Goal: Task Accomplishment & Management: Complete application form

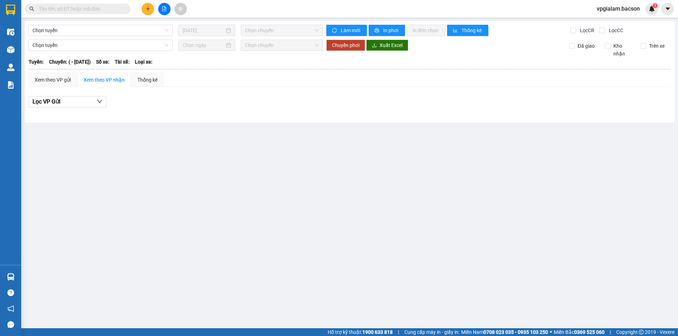
type input "[DATE]"
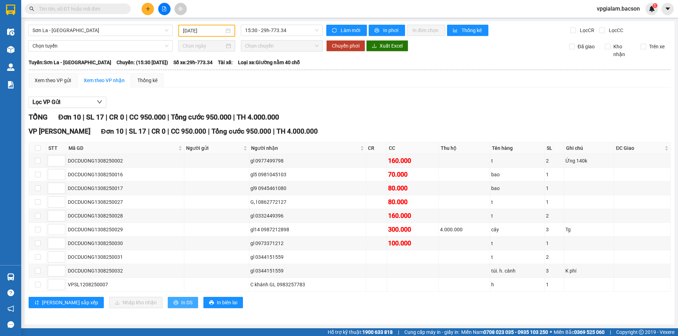
click at [181, 302] on span "In DS" at bounding box center [186, 303] width 11 height 8
click at [146, 8] on icon "plus" at bounding box center [147, 8] width 5 height 5
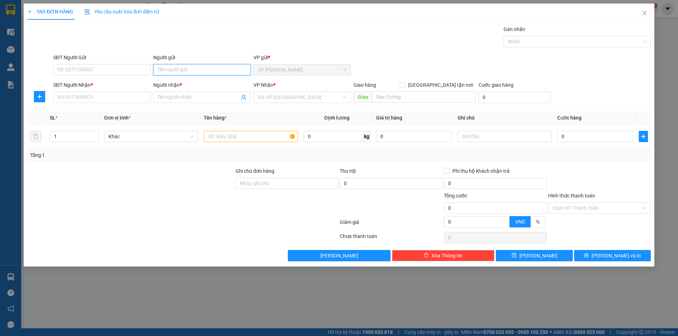
click at [224, 72] on input "Người gửi" at bounding box center [201, 69] width 97 height 11
type input "may"
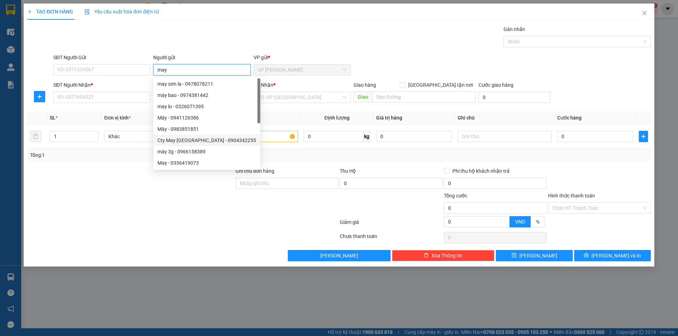
click at [209, 136] on div "Cty May [GEOGRAPHIC_DATA] - 0904342255" at bounding box center [206, 140] width 107 height 11
type input "0904342255"
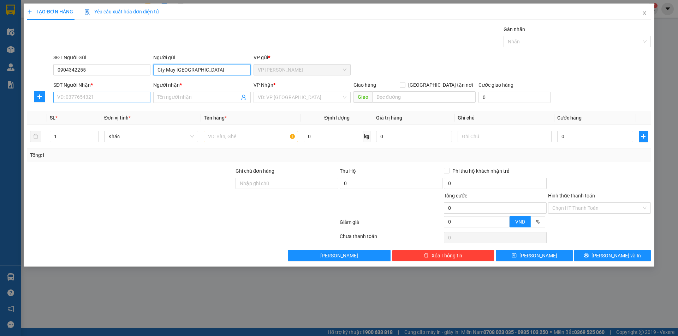
type input "Cty May [GEOGRAPHIC_DATA]"
click at [107, 97] on input "SĐT Người Nhận *" at bounding box center [101, 97] width 97 height 11
click at [187, 98] on input "Người nhận *" at bounding box center [198, 98] width 82 height 8
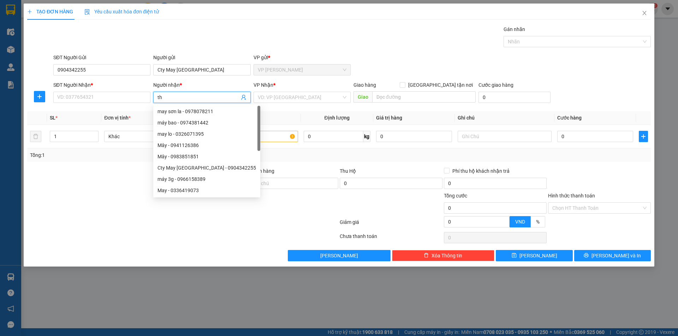
type input "tha"
click at [198, 158] on div "thảo - 03671348888" at bounding box center [201, 157] width 89 height 8
type input "03671348888"
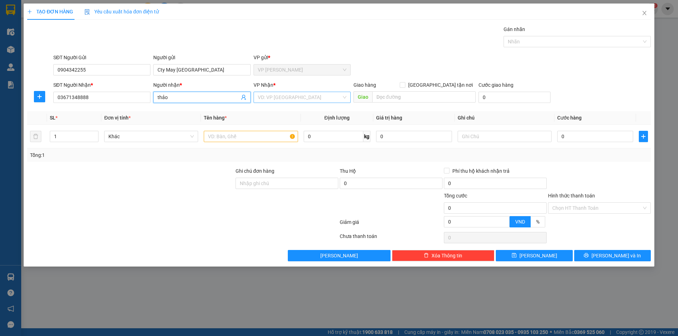
type input "thảo"
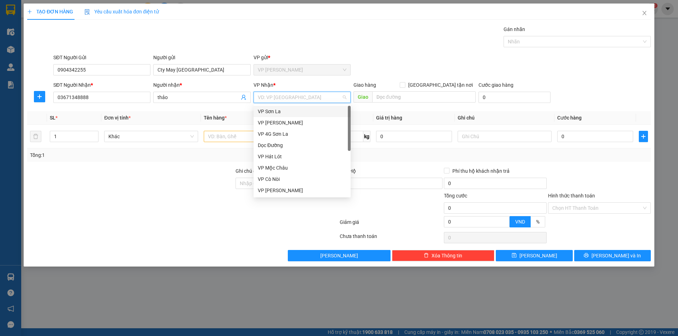
click at [302, 101] on input "search" at bounding box center [300, 97] width 84 height 11
click at [293, 114] on div "VP Sơn La" at bounding box center [302, 112] width 89 height 8
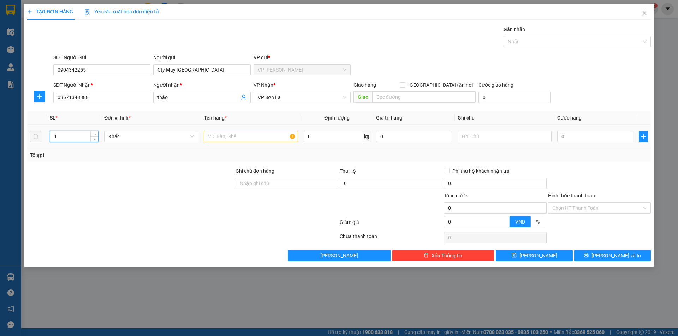
click at [87, 135] on input "1" at bounding box center [74, 136] width 48 height 11
click at [96, 132] on span "Increase Value" at bounding box center [94, 134] width 8 height 6
type input "3"
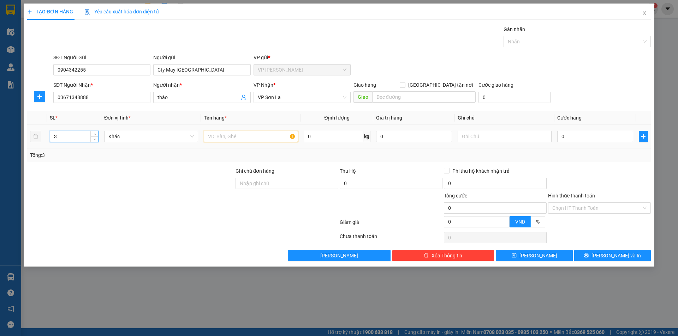
click at [236, 138] on input "text" at bounding box center [251, 136] width 94 height 11
type input "may mặc"
click at [560, 137] on input "0" at bounding box center [595, 136] width 76 height 11
click at [561, 137] on input "0" at bounding box center [595, 136] width 76 height 11
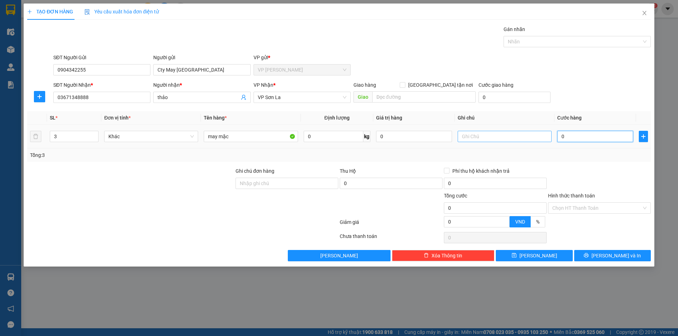
type input "20"
type input "250"
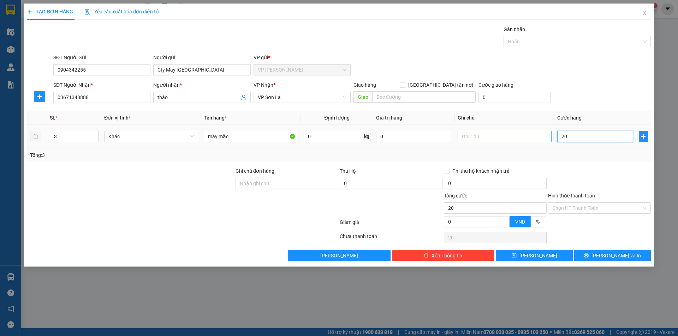
type input "250"
type input "2.500"
type input "25.000"
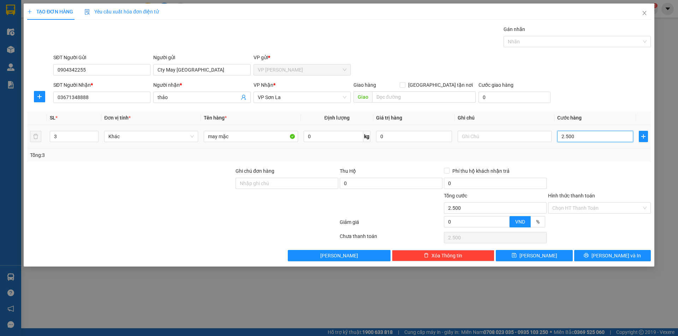
type input "25.000"
type input "250.000"
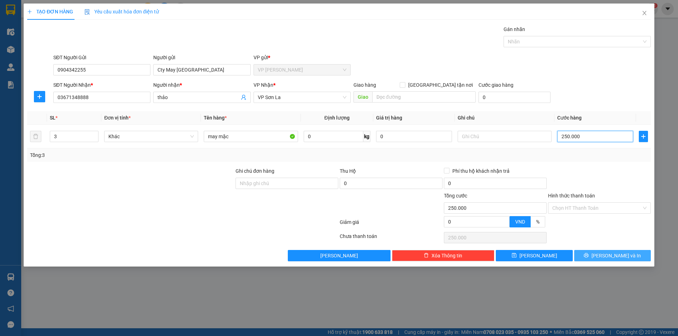
type input "250.000"
click at [611, 257] on span "[PERSON_NAME] và In" at bounding box center [615, 256] width 49 height 8
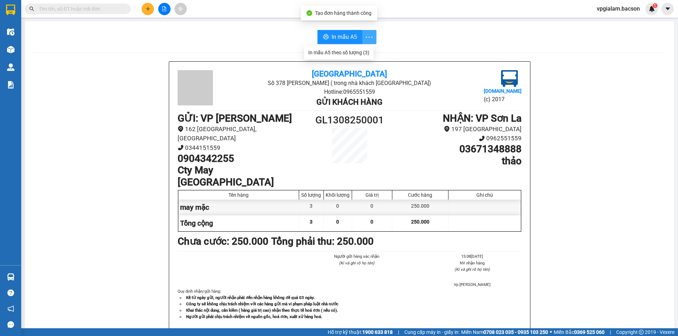
click at [367, 36] on icon "more" at bounding box center [369, 37] width 9 height 9
click at [348, 36] on span "In mẫu A5" at bounding box center [343, 36] width 25 height 9
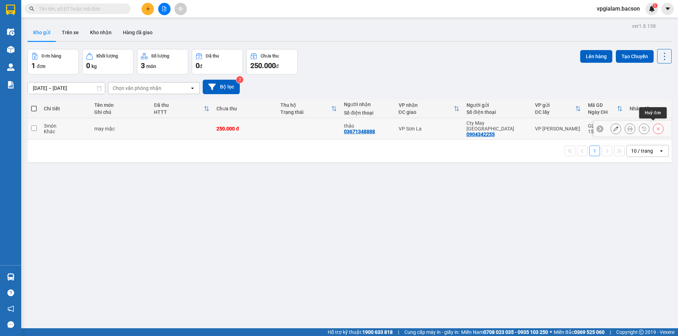
click at [655, 126] on icon at bounding box center [657, 128] width 5 height 5
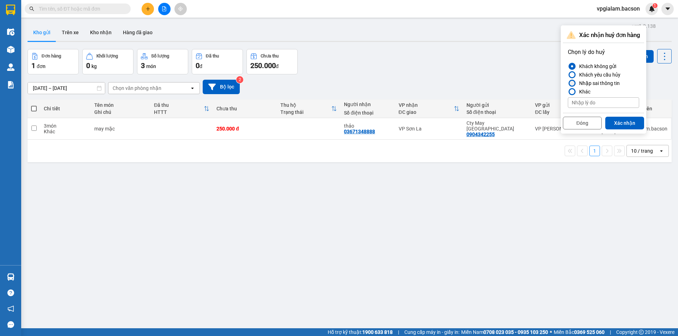
click at [573, 83] on div at bounding box center [571, 83] width 5 height 5
click at [568, 83] on input "Nhập sai thông tin" at bounding box center [568, 83] width 0 height 0
click at [633, 118] on button "Xác nhận" at bounding box center [624, 123] width 39 height 13
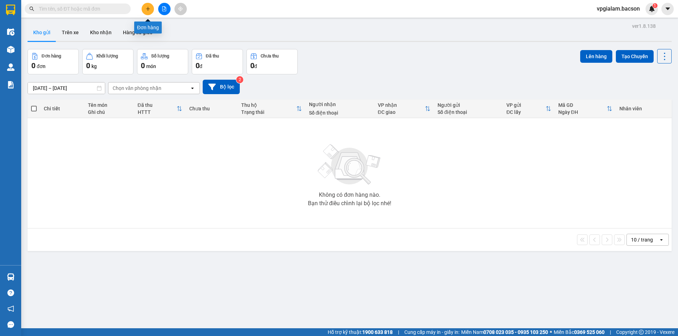
click at [146, 6] on button at bounding box center [148, 9] width 12 height 12
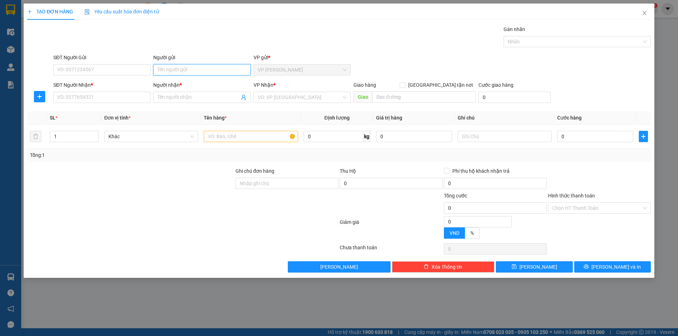
click at [184, 67] on input "Người gửi" at bounding box center [201, 69] width 97 height 11
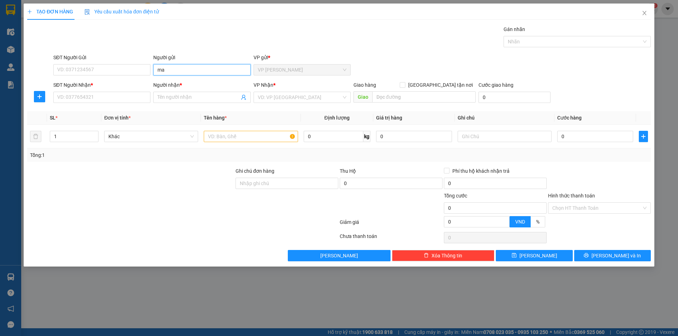
type input "may"
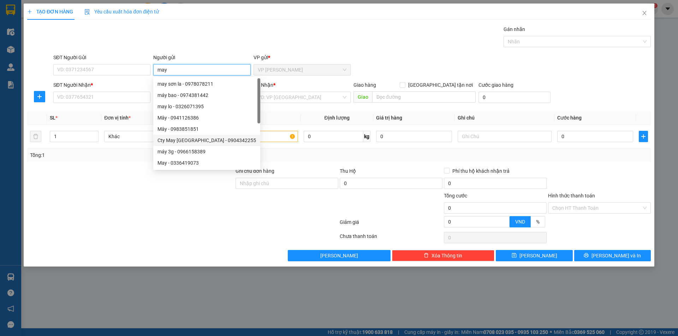
click at [181, 142] on div "Cty May [GEOGRAPHIC_DATA] - 0904342255" at bounding box center [206, 141] width 98 height 8
type input "0904342255"
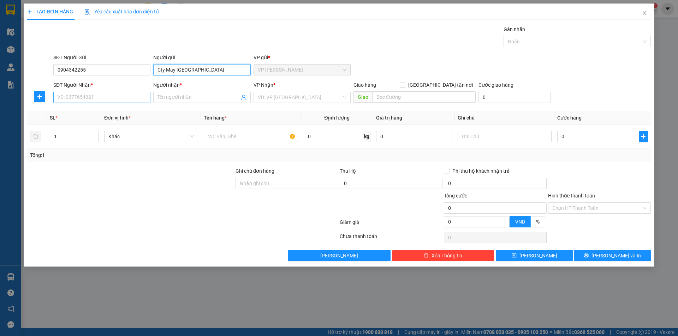
type input "Cty May [GEOGRAPHIC_DATA]"
click at [124, 101] on input "SĐT Người Nhận *" at bounding box center [101, 97] width 97 height 11
click at [179, 101] on input "Người nhận *" at bounding box center [198, 98] width 82 height 8
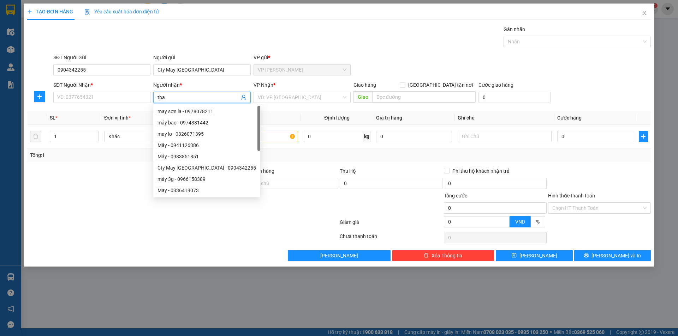
type input "thao"
click at [189, 122] on div "thảo - 03671348888" at bounding box center [211, 123] width 108 height 8
type input "03671348888"
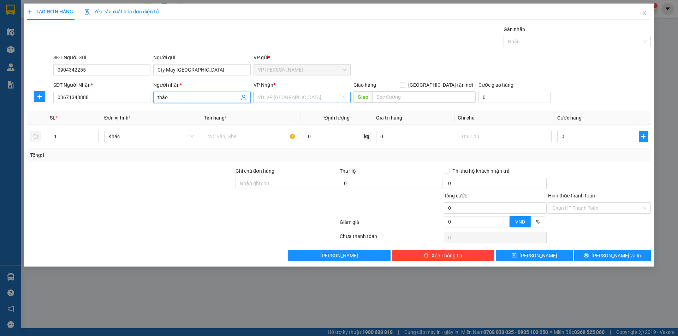
type input "thảo"
click at [303, 100] on input "search" at bounding box center [300, 97] width 84 height 11
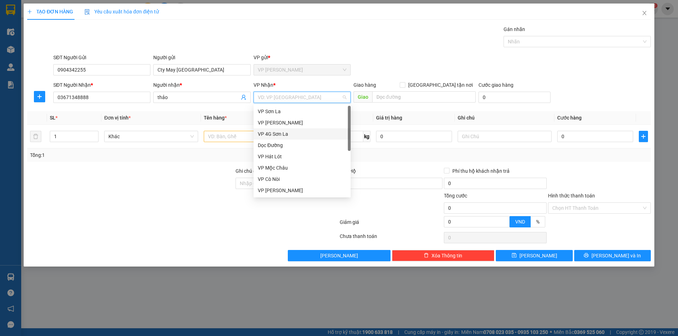
click at [288, 133] on div "VP 4G Sơn La" at bounding box center [302, 134] width 89 height 8
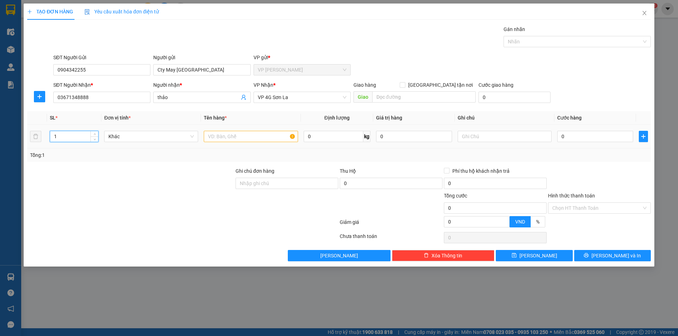
click at [73, 136] on input "1" at bounding box center [74, 136] width 48 height 11
click at [96, 134] on icon "up" at bounding box center [95, 135] width 2 height 2
type input "3"
click at [96, 134] on icon "up" at bounding box center [95, 135] width 2 height 2
click at [234, 140] on input "text" at bounding box center [251, 136] width 94 height 11
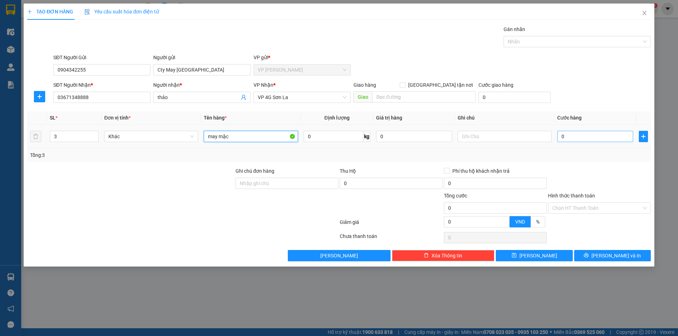
type input "may mặc"
click at [561, 138] on input "0" at bounding box center [595, 136] width 76 height 11
type input "20"
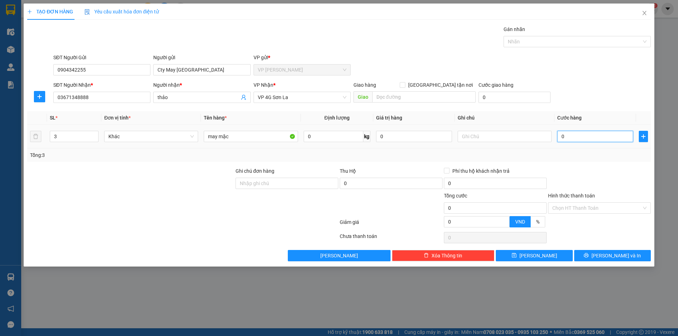
type input "20"
type input "240"
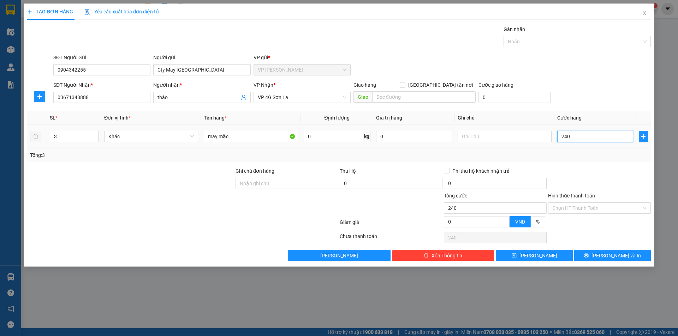
type input "2.400"
type input "24.000"
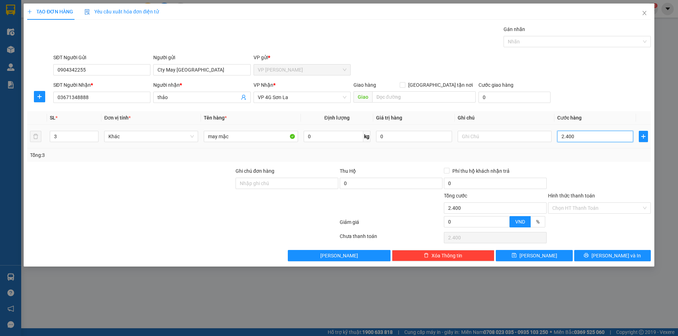
type input "24.000"
type input "240.000"
click at [567, 137] on input "240.000" at bounding box center [595, 136] width 76 height 11
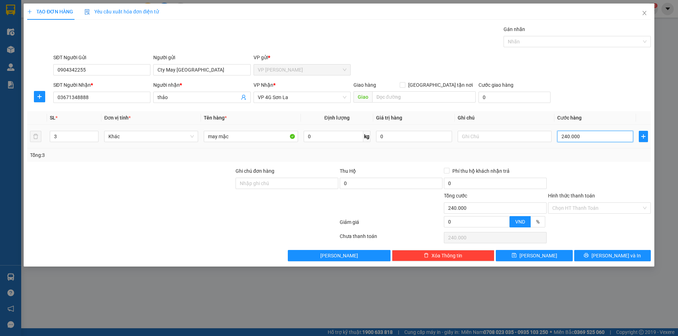
type input "20.000"
type input "230.000"
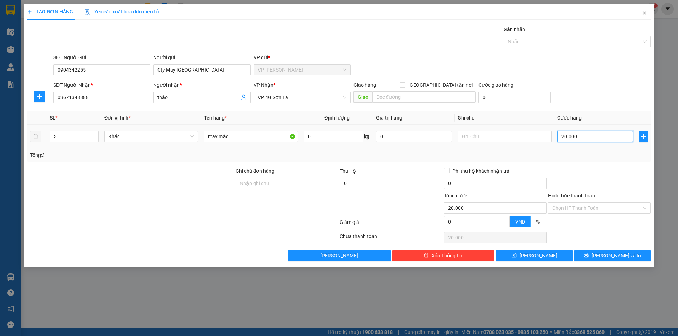
type input "230.000"
click at [646, 208] on div "Chọn HT Thanh Toán" at bounding box center [599, 208] width 103 height 11
type input "230.000"
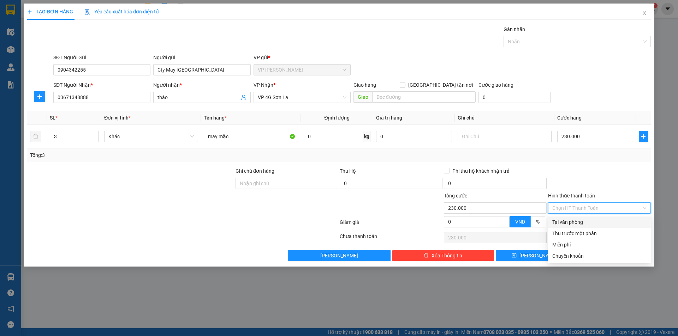
click at [589, 224] on div "Tại văn phòng" at bounding box center [599, 222] width 94 height 8
type input "0"
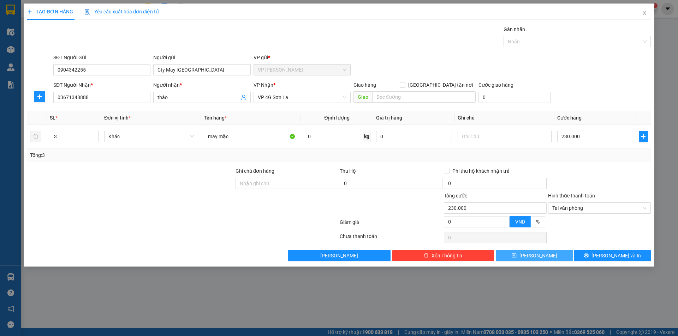
click at [547, 254] on button "[PERSON_NAME]" at bounding box center [534, 255] width 77 height 11
type input "1"
type input "0"
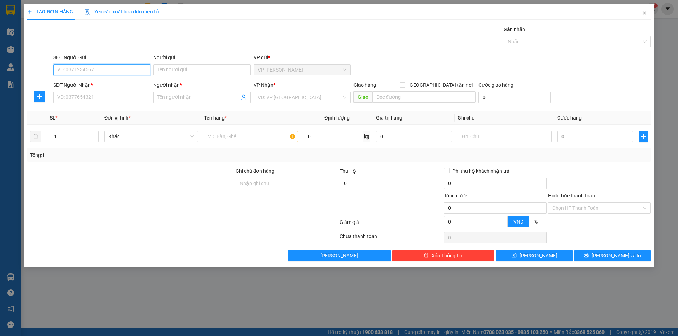
click at [107, 68] on input "SĐT Người Gửi" at bounding box center [101, 69] width 97 height 11
click at [136, 70] on input "SĐT Người Gửi" at bounding box center [101, 69] width 97 height 11
click at [152, 85] on div "Người nhận * Tên người nhận" at bounding box center [202, 93] width 100 height 25
click at [128, 71] on input "0913582" at bounding box center [101, 69] width 97 height 11
click at [132, 82] on div "0913582439 - Xưởng Nga-Thúy" at bounding box center [102, 84] width 89 height 8
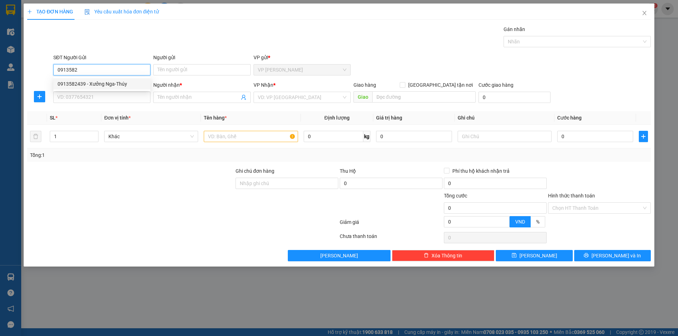
type input "0913582439"
type input "Xưởng Nga-Thúy"
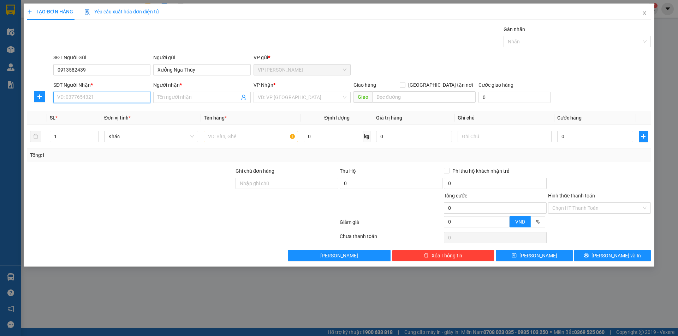
click at [136, 97] on input "SĐT Người Nhận *" at bounding box center [101, 97] width 97 height 11
click at [120, 109] on div "0399128288 - Anh Tùng" at bounding box center [102, 112] width 89 height 8
type input "0399128288"
type input "Anh Tùng"
click at [348, 96] on div "VP [GEOGRAPHIC_DATA]" at bounding box center [301, 97] width 97 height 11
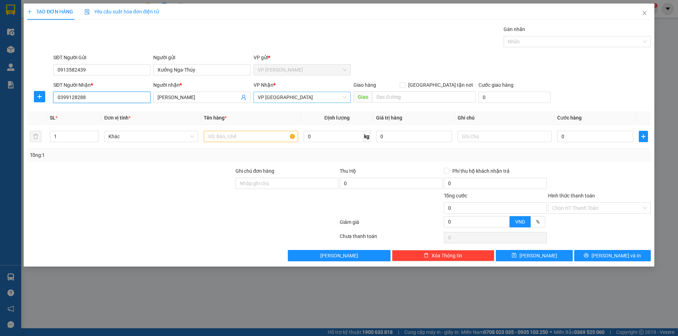
type input "0399128288"
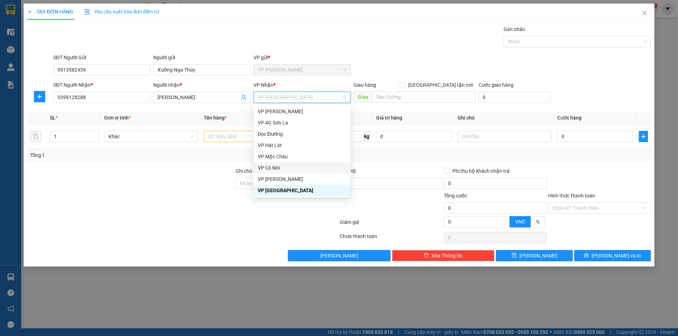
scroll to position [45, 0]
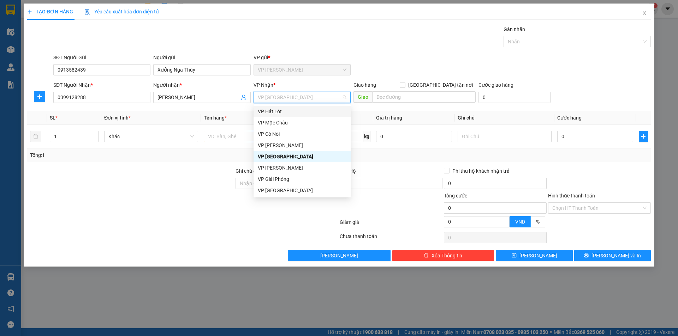
click at [292, 96] on span "VP [GEOGRAPHIC_DATA]" at bounding box center [302, 97] width 89 height 11
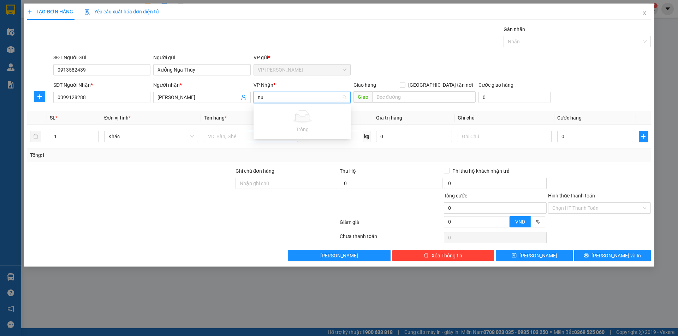
type input "n"
type input "nước mui Tà Làng"
click at [234, 139] on input "text" at bounding box center [251, 136] width 94 height 11
type input "vỏ máy"
click at [561, 138] on input "0" at bounding box center [595, 136] width 76 height 11
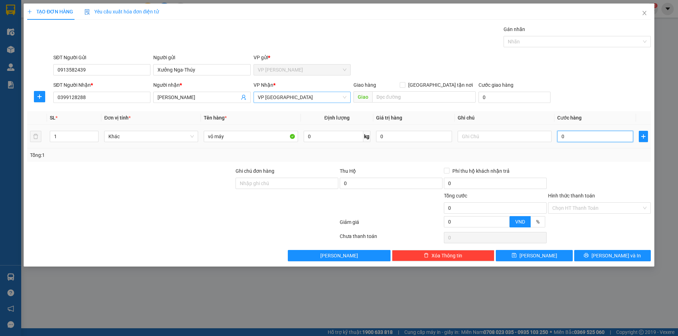
click at [561, 137] on input "0" at bounding box center [595, 136] width 76 height 11
type input "80"
type input "800"
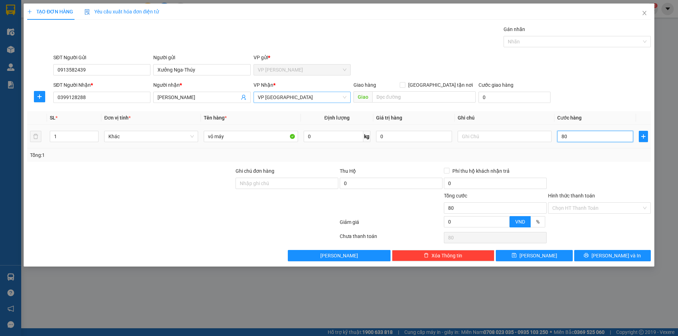
type input "800"
type input "8.000"
